Goal: Task Accomplishment & Management: Manage account settings

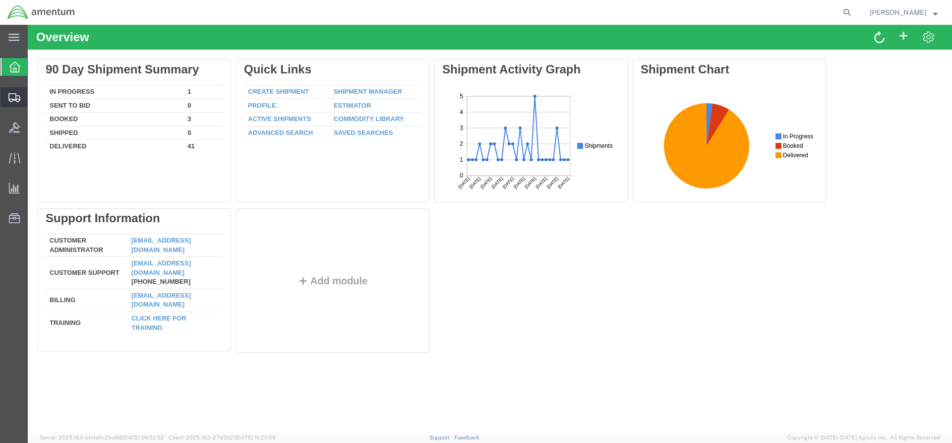
click at [34, 96] on span "Shipments" at bounding box center [30, 97] width 7 height 20
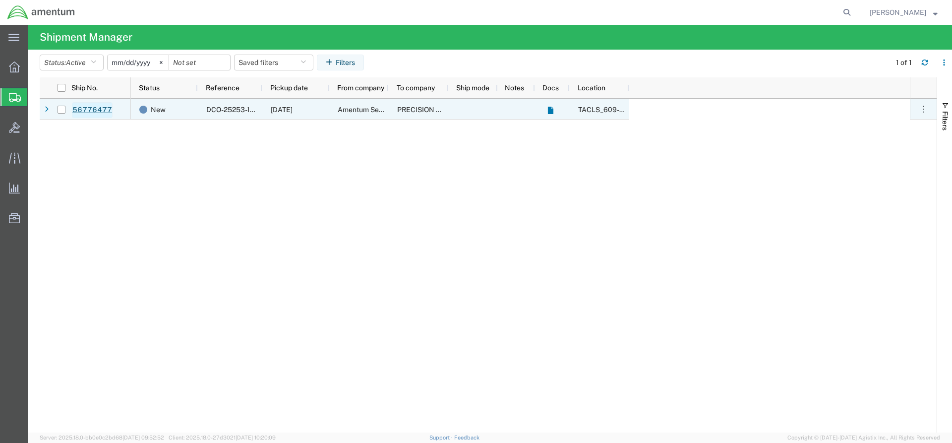
click at [90, 108] on link "56776477" at bounding box center [92, 110] width 41 height 16
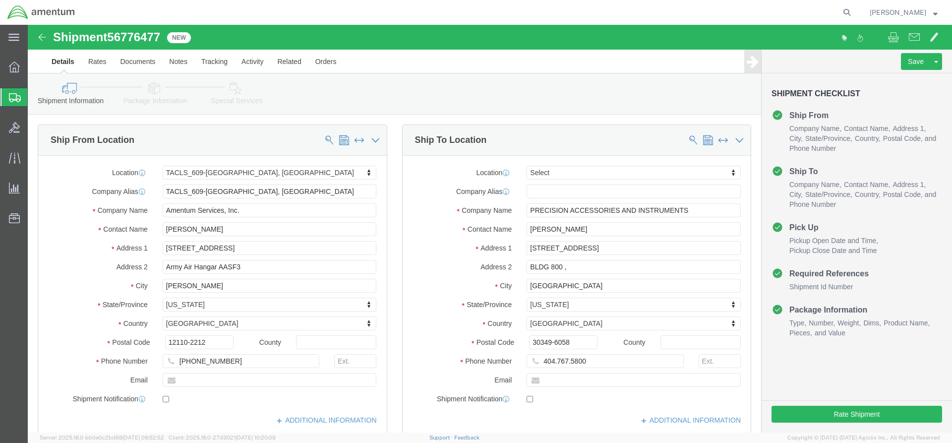
select select "42710"
select select
click input "404.767.5800"
click input "404-767.5800"
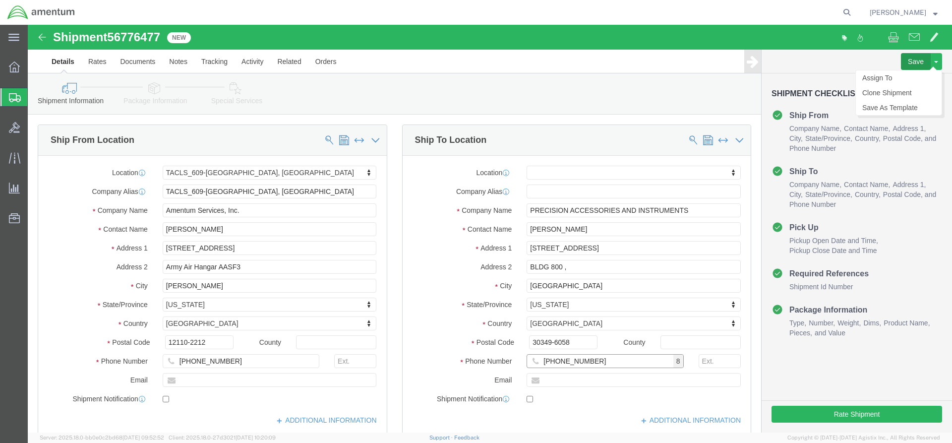
type input "[PHONE_NUMBER]"
click button "Save"
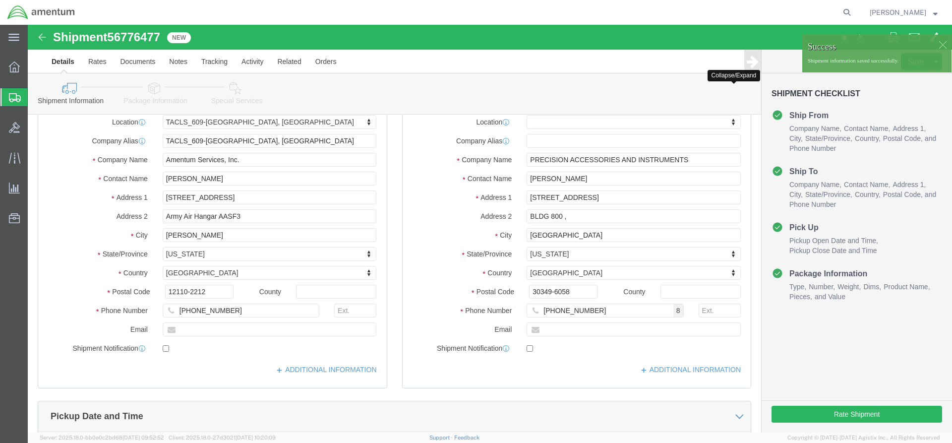
scroll to position [149, 0]
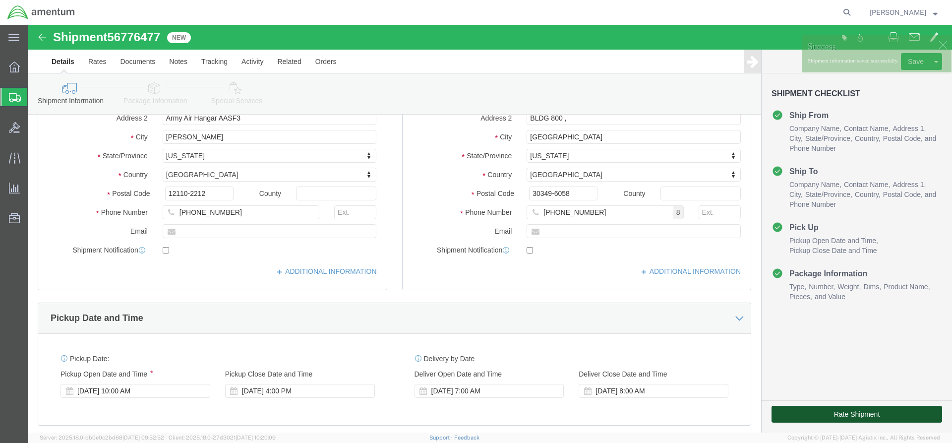
click button "Rate Shipment"
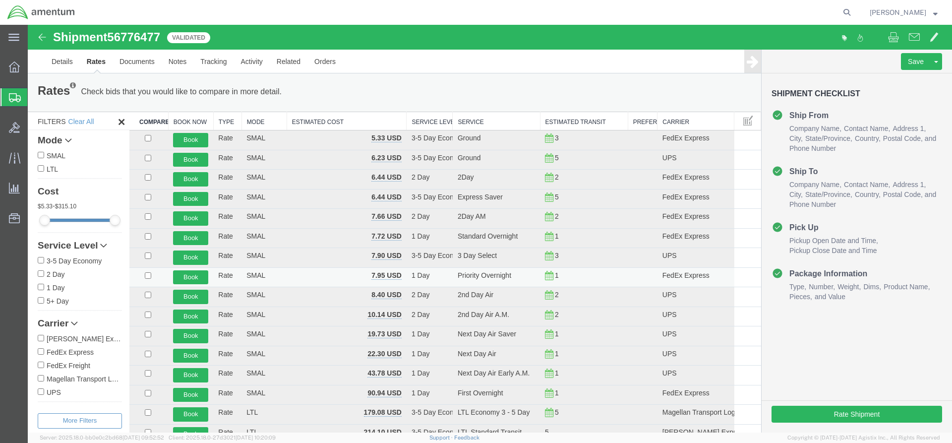
scroll to position [0, 0]
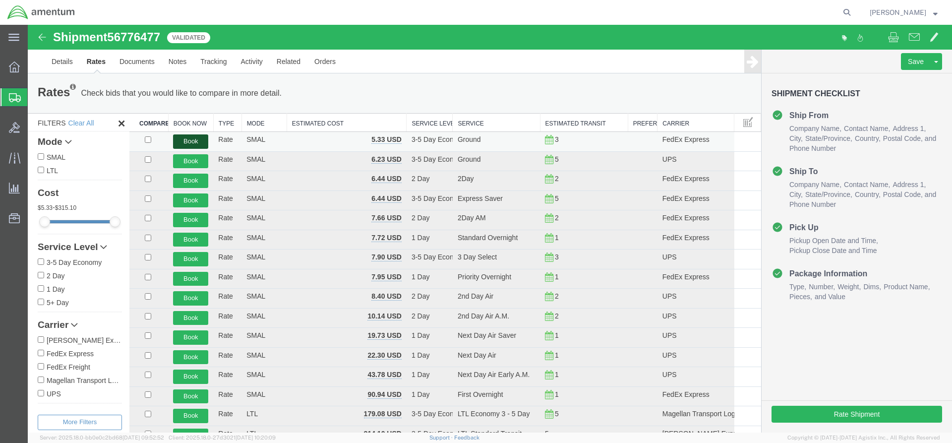
click at [187, 140] on button "Book" at bounding box center [190, 141] width 35 height 14
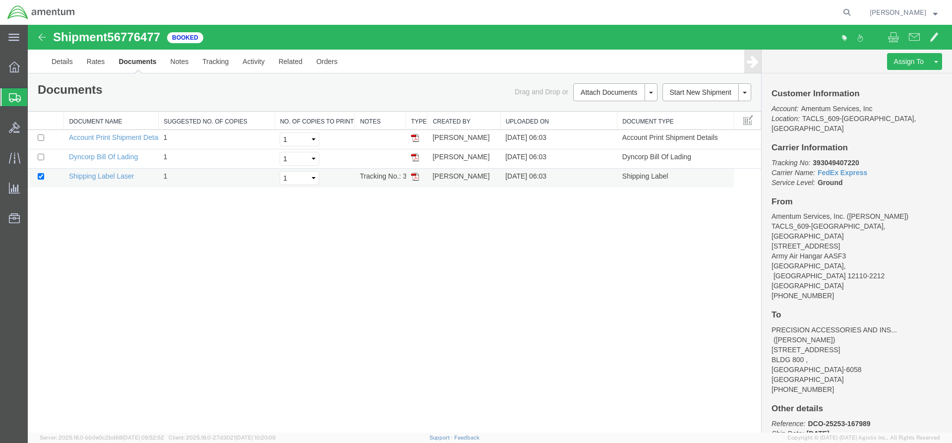
click at [413, 179] on img at bounding box center [415, 177] width 8 height 8
